Goal: Information Seeking & Learning: Learn about a topic

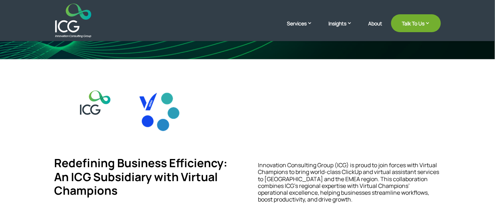
scroll to position [130, 0]
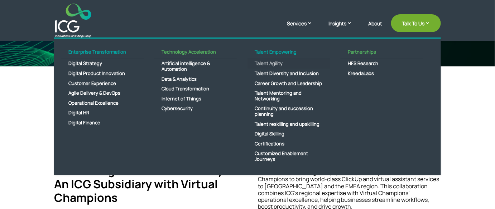
click at [275, 64] on link "Talent Agility" at bounding box center [288, 64] width 82 height 10
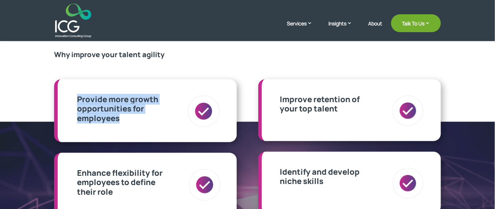
drag, startPoint x: 77, startPoint y: 97, endPoint x: 133, endPoint y: 121, distance: 60.5
click at [133, 121] on div "Provide more growth opportunities for employees" at bounding box center [125, 109] width 96 height 28
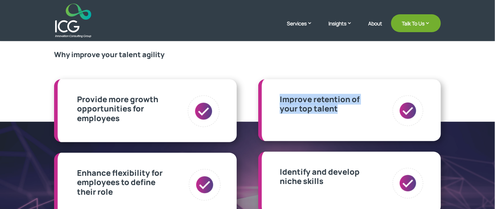
drag, startPoint x: 277, startPoint y: 95, endPoint x: 355, endPoint y: 111, distance: 79.3
click at [355, 111] on div "Improve retention of your top talent" at bounding box center [316, 117] width 85 height 45
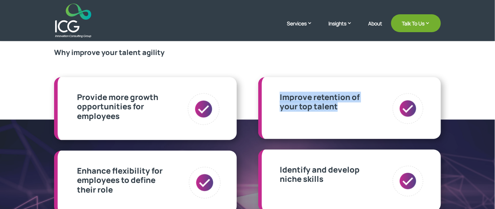
scroll to position [261, 0]
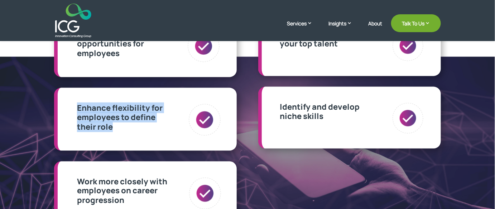
drag, startPoint x: 74, startPoint y: 105, endPoint x: 336, endPoint y: 111, distance: 261.4
click at [145, 137] on div "Enhance flexibility for employees to define their role" at bounding box center [123, 126] width 102 height 46
drag, startPoint x: 279, startPoint y: 102, endPoint x: 333, endPoint y: 120, distance: 57.4
click at [334, 118] on div "Identify and develop niche skills" at bounding box center [316, 124] width 85 height 45
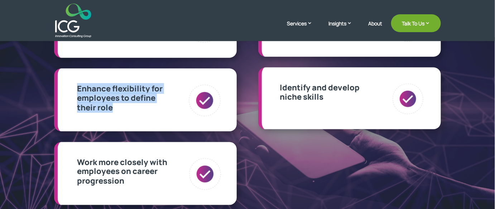
scroll to position [359, 0]
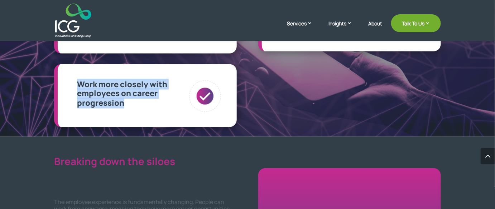
drag, startPoint x: 131, startPoint y: 107, endPoint x: 72, endPoint y: 76, distance: 66.8
click at [72, 76] on div "Work more closely with employees on career progression" at bounding box center [148, 101] width 153 height 50
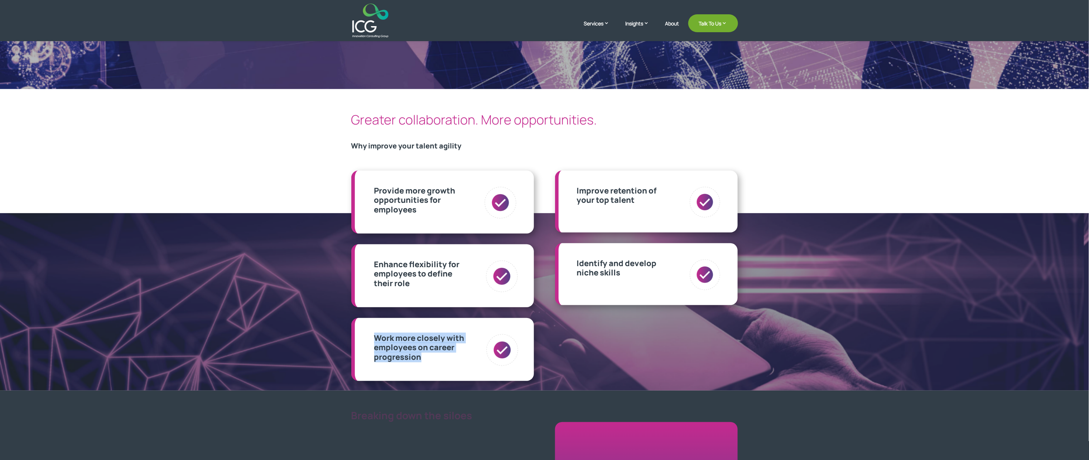
scroll to position [72, 0]
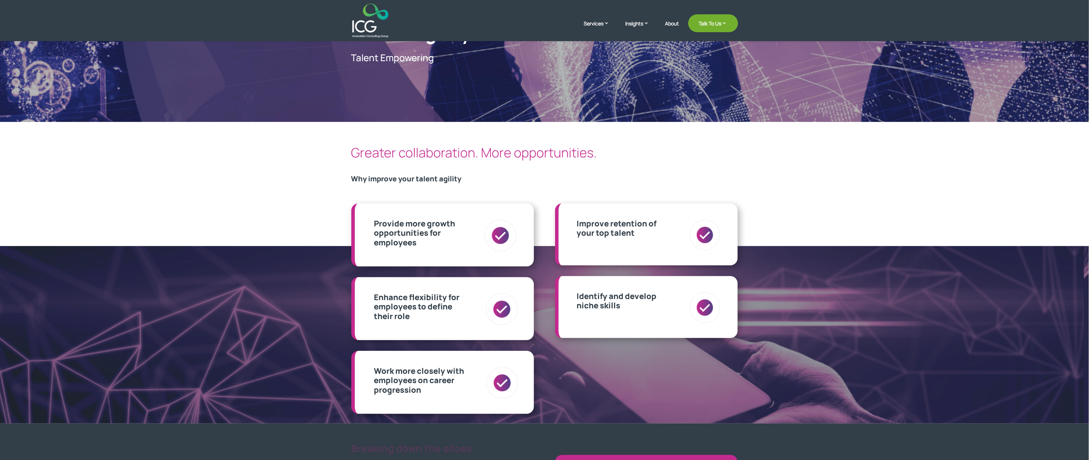
click at [494, 209] on p "Improve retention of your top talent" at bounding box center [617, 228] width 80 height 19
drag, startPoint x: 374, startPoint y: 218, endPoint x: 454, endPoint y: 250, distance: 86.0
click at [454, 209] on div "Provide more growth opportunities for employees" at bounding box center [419, 242] width 101 height 46
click at [428, 209] on div "Provide more growth opportunities for employees" at bounding box center [422, 233] width 96 height 28
click at [418, 209] on div "Provide more growth opportunities for employees" at bounding box center [422, 233] width 96 height 28
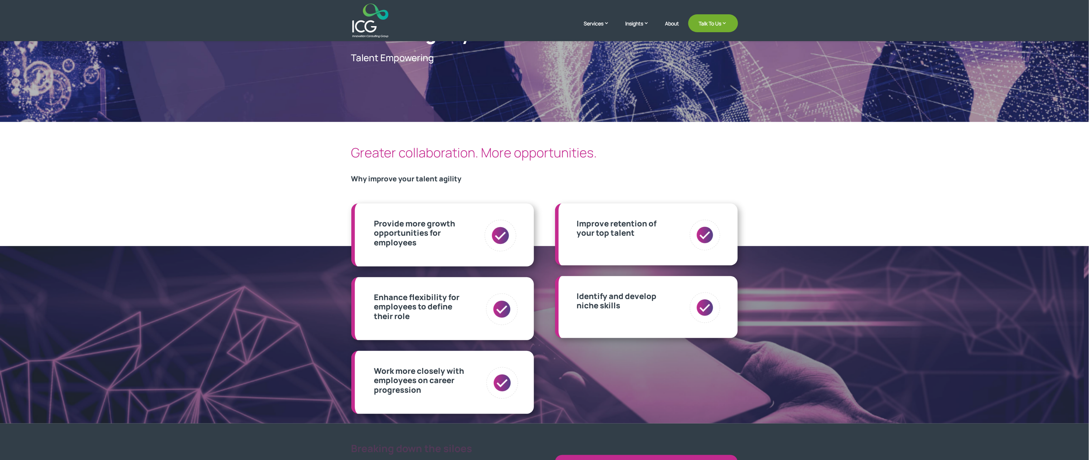
click at [391, 209] on div "Provide more growth opportunities for employees" at bounding box center [422, 233] width 96 height 28
drag, startPoint x: 370, startPoint y: 220, endPoint x: 441, endPoint y: 253, distance: 78.8
click at [441, 209] on div "Provide more growth opportunities for employees" at bounding box center [419, 242] width 101 height 46
drag, startPoint x: 611, startPoint y: 243, endPoint x: 638, endPoint y: 258, distance: 30.8
click at [494, 209] on div "Improve retention of your top talent" at bounding box center [613, 241] width 85 height 45
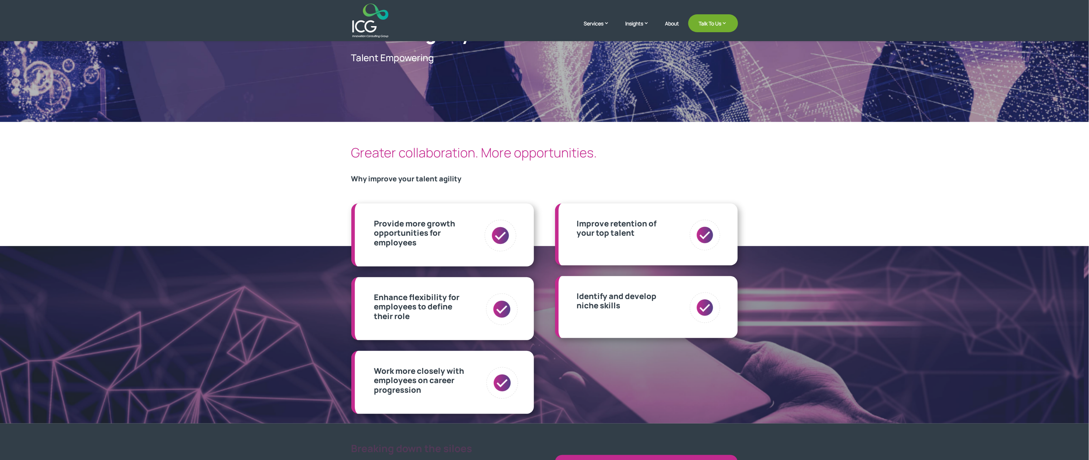
click at [494, 209] on div "Identify and develop niche skills" at bounding box center [613, 314] width 85 height 45
drag, startPoint x: 613, startPoint y: 326, endPoint x: 484, endPoint y: 332, distance: 129.3
click at [494, 209] on div "Identify and develop niche skills" at bounding box center [639, 312] width 163 height 49
drag, startPoint x: 454, startPoint y: 227, endPoint x: 435, endPoint y: 237, distance: 20.8
click at [435, 209] on div "Provide more growth opportunities for employees" at bounding box center [422, 233] width 96 height 28
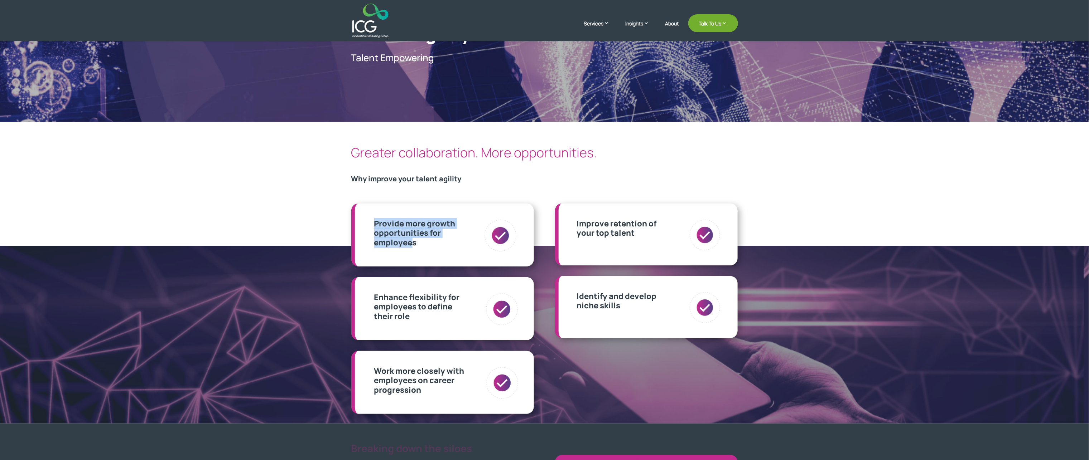
drag, startPoint x: 413, startPoint y: 252, endPoint x: 362, endPoint y: 214, distance: 63.0
click at [362, 209] on div "Provide more growth opportunities for employees" at bounding box center [442, 235] width 183 height 63
click at [430, 209] on div "Provide more growth opportunities for employees" at bounding box center [419, 242] width 101 height 46
drag, startPoint x: 430, startPoint y: 250, endPoint x: 332, endPoint y: 174, distance: 123.0
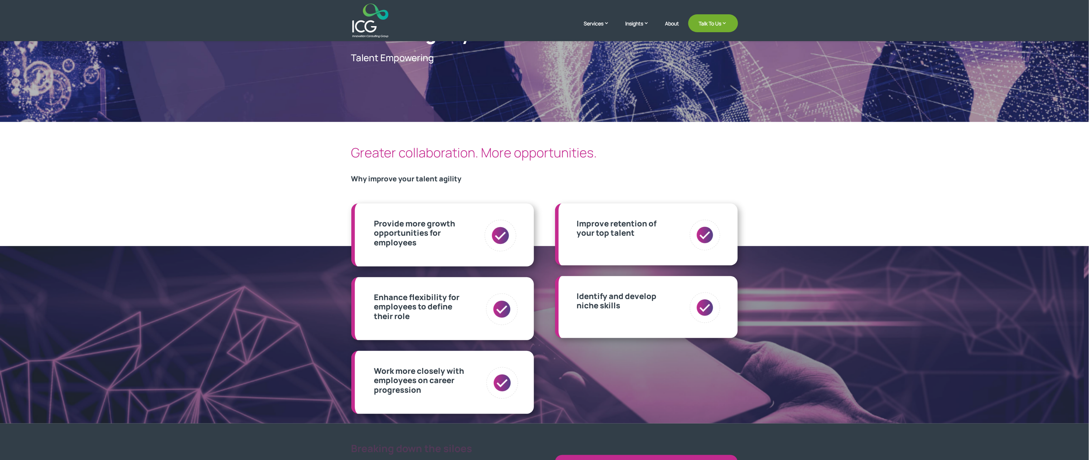
click at [494, 209] on div "Identify and develop niche skills" at bounding box center [617, 301] width 80 height 19
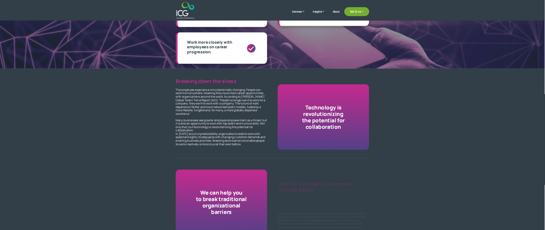
scroll to position [143, 0]
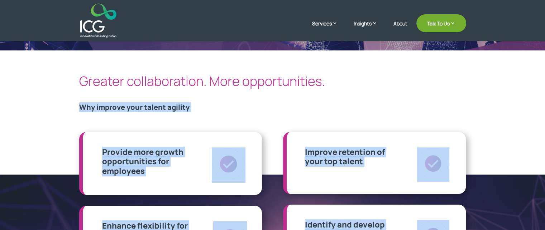
drag, startPoint x: 96, startPoint y: 124, endPoint x: 427, endPoint y: 163, distance: 333.8
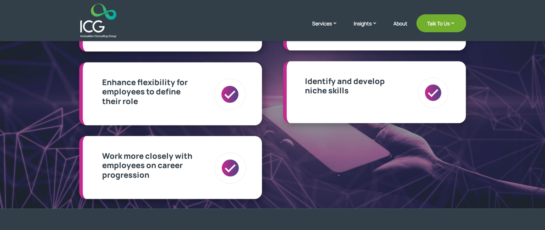
scroll to position [322, 0]
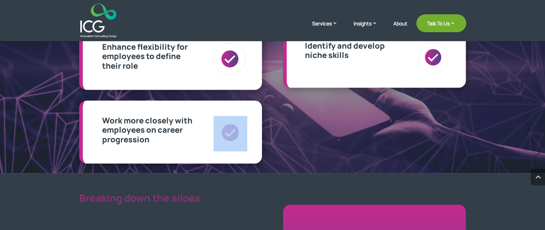
drag, startPoint x: 226, startPoint y: 154, endPoint x: 103, endPoint y: 121, distance: 127.5
click at [103, 121] on div "Work more closely with employees on career progression" at bounding box center [173, 137] width 153 height 50
click at [143, 144] on p "Work more closely with employees on career progression" at bounding box center [154, 130] width 104 height 28
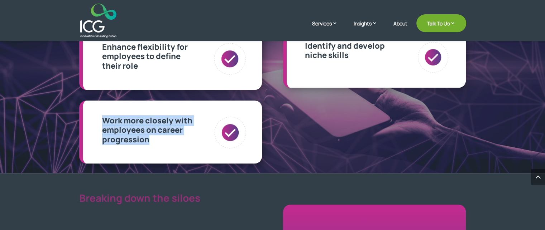
drag, startPoint x: 163, startPoint y: 146, endPoint x: 98, endPoint y: 107, distance: 76.1
click at [98, 107] on div "Work more closely with employees on career progression" at bounding box center [170, 132] width 183 height 63
click at [173, 139] on p "Work more closely with employees on career progression" at bounding box center [154, 130] width 104 height 28
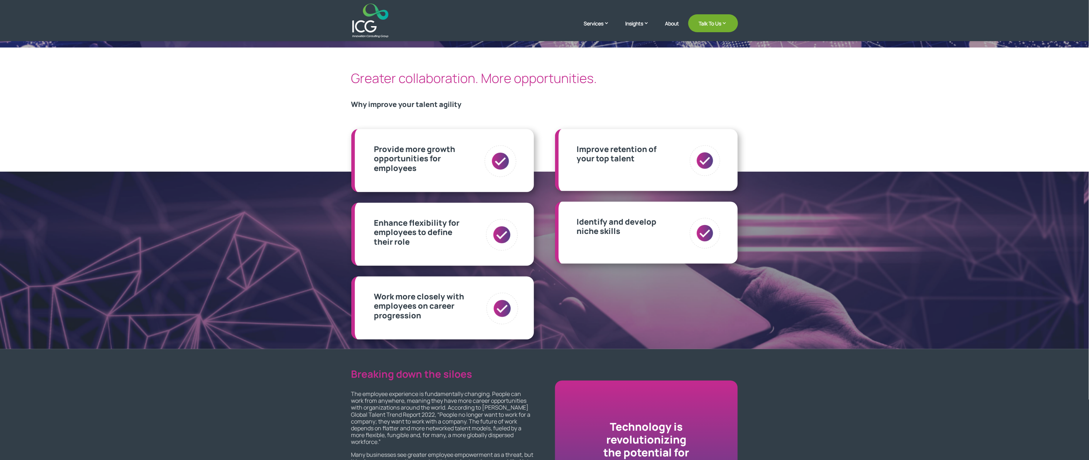
scroll to position [143, 0]
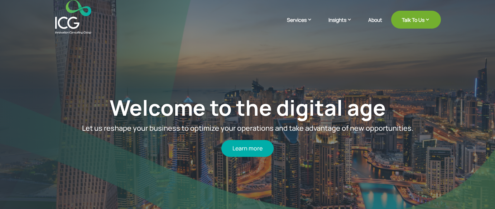
click at [301, 17] on link "Services" at bounding box center [303, 25] width 33 height 18
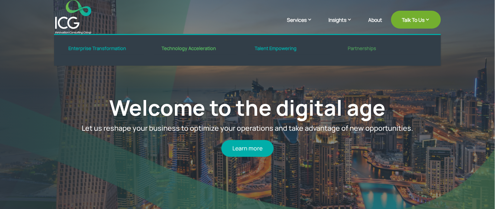
click at [357, 49] on link "Partnerships" at bounding box center [381, 51] width 82 height 10
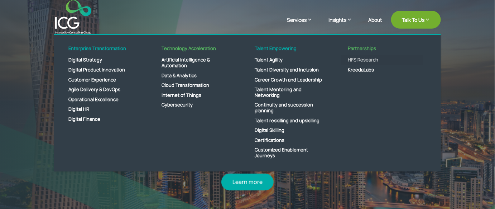
click at [361, 61] on link "HFS Research" at bounding box center [381, 60] width 82 height 10
click at [355, 60] on link "HFS Research" at bounding box center [381, 60] width 82 height 10
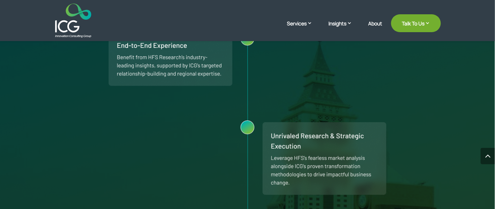
scroll to position [553, 0]
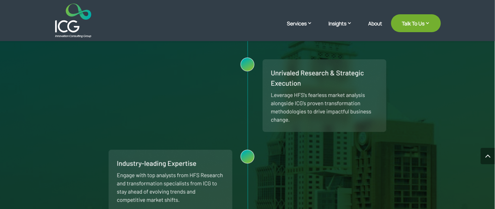
click at [257, 125] on img at bounding box center [247, 179] width 495 height 582
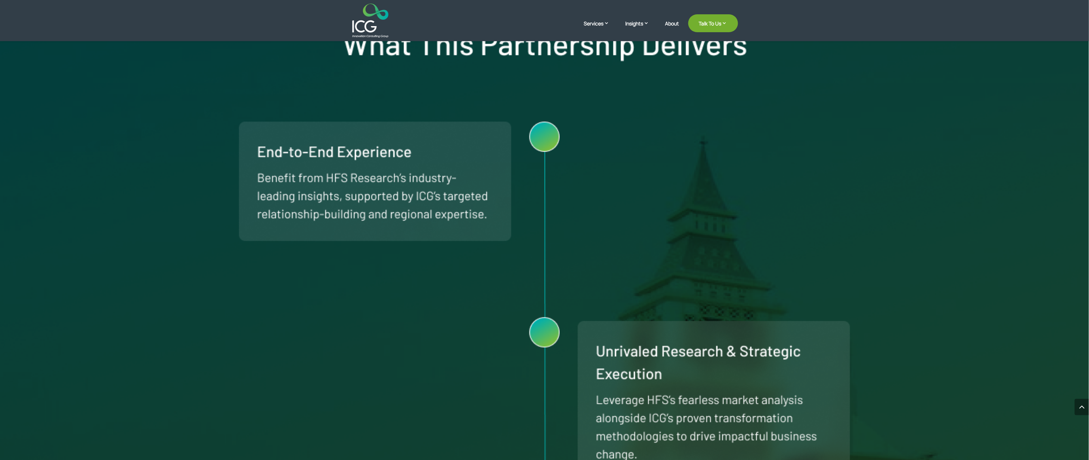
scroll to position [430, 0]
